Goal: Transaction & Acquisition: Purchase product/service

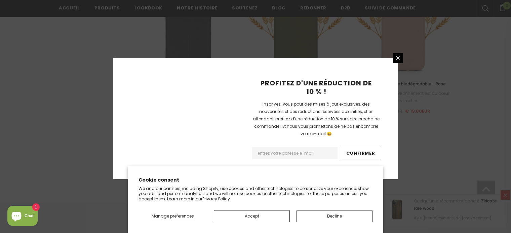
scroll to position [830, 0]
